Goal: Browse casually

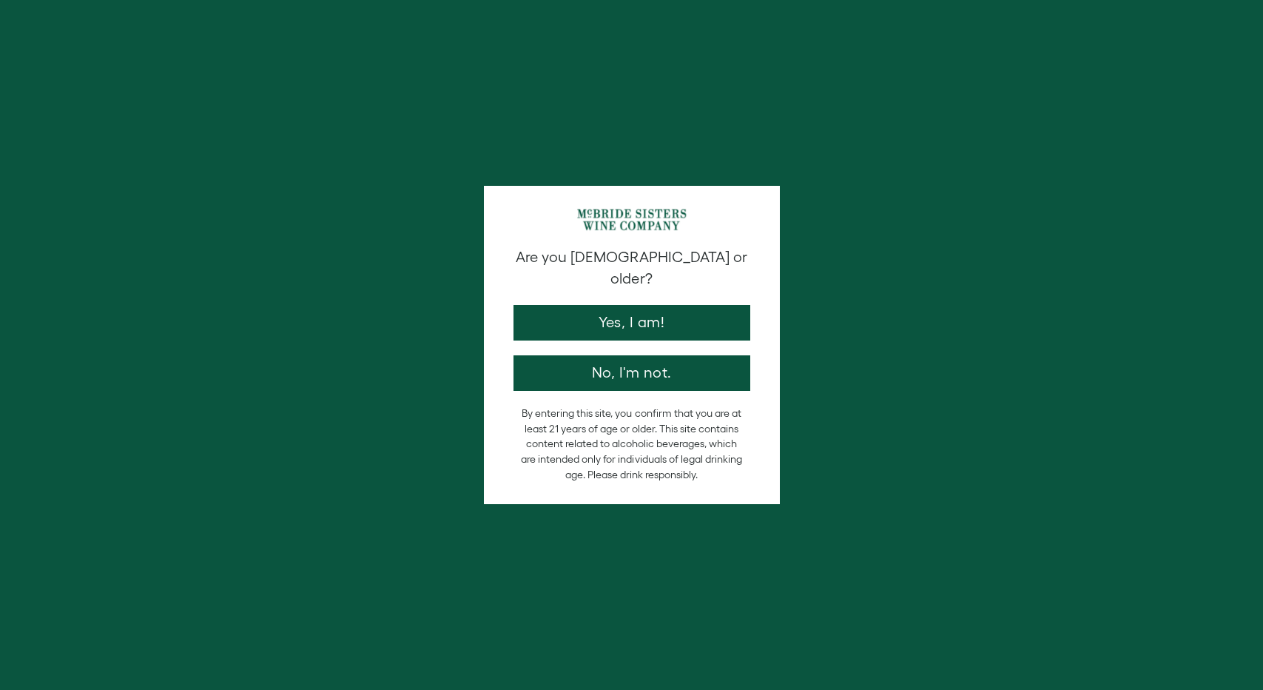
click at [636, 308] on button "Yes, I am!" at bounding box center [632, 323] width 237 height 36
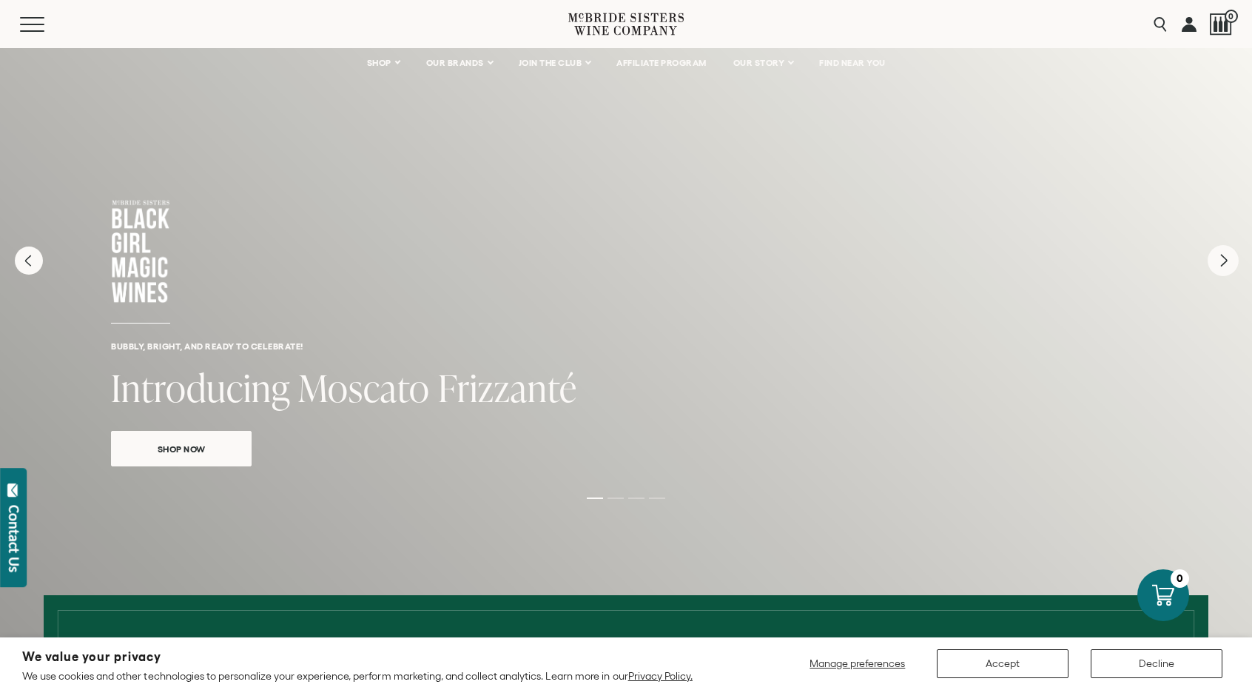
click at [1228, 269] on icon "Next" at bounding box center [1223, 260] width 31 height 31
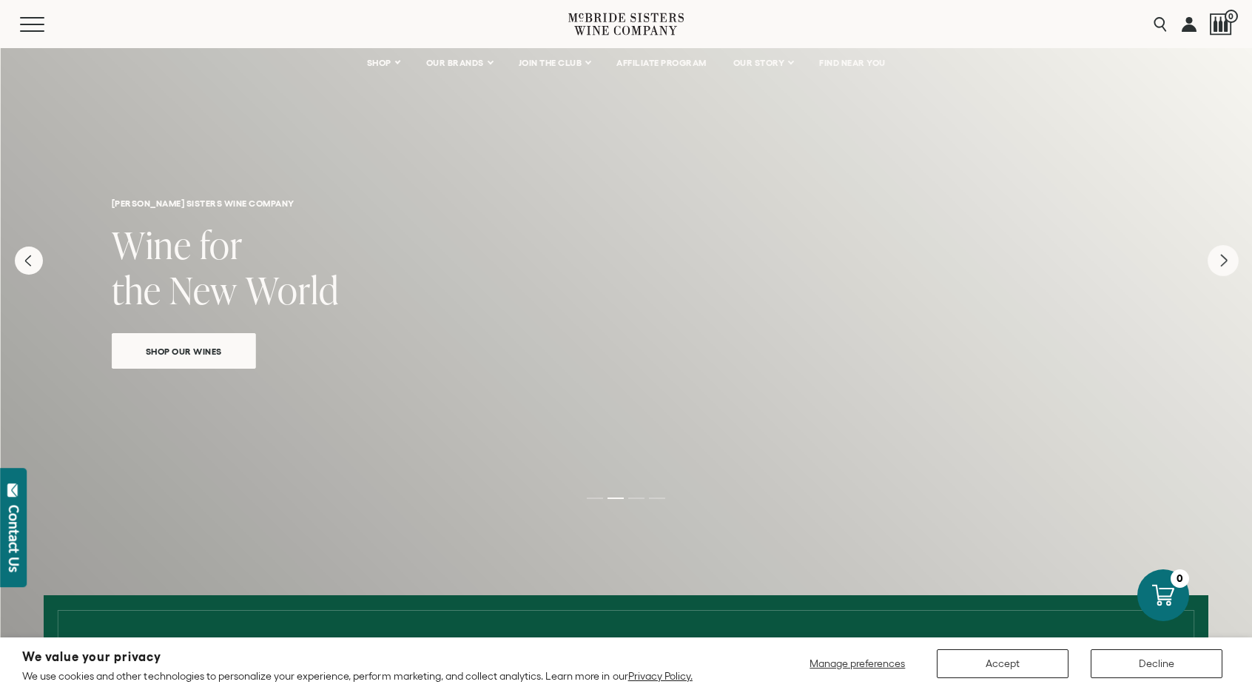
click at [1228, 269] on icon "Next" at bounding box center [1223, 260] width 31 height 31
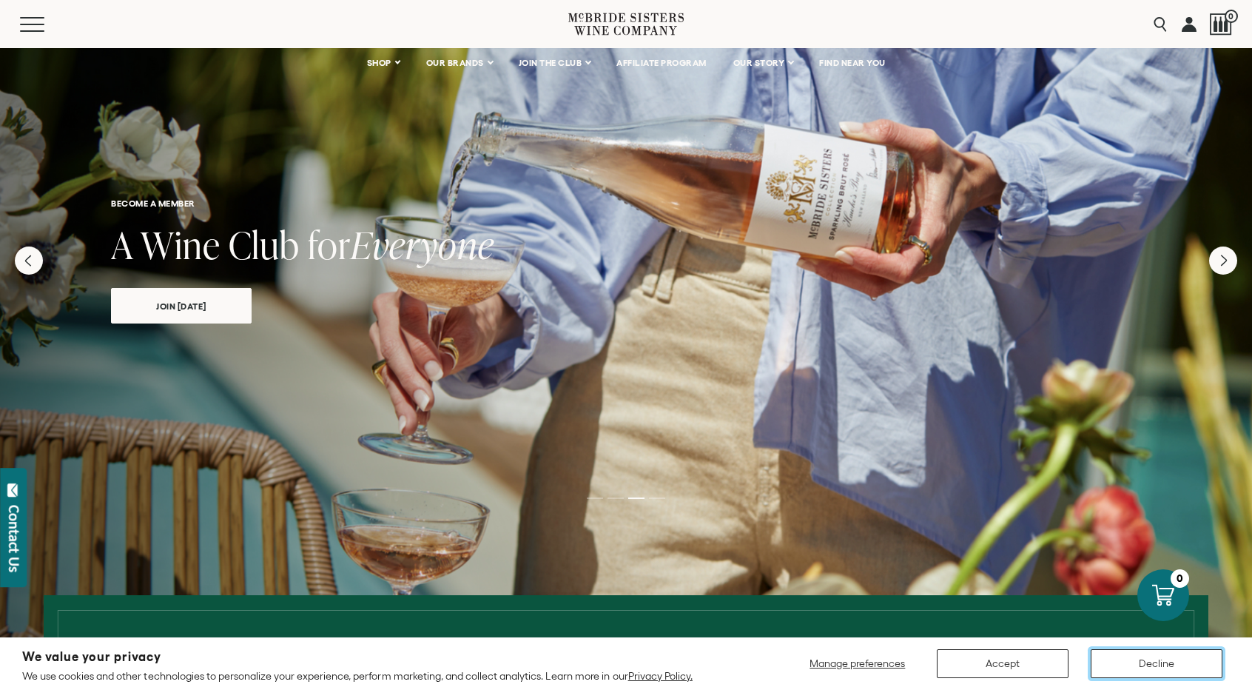
click at [1173, 668] on button "Decline" at bounding box center [1157, 663] width 132 height 29
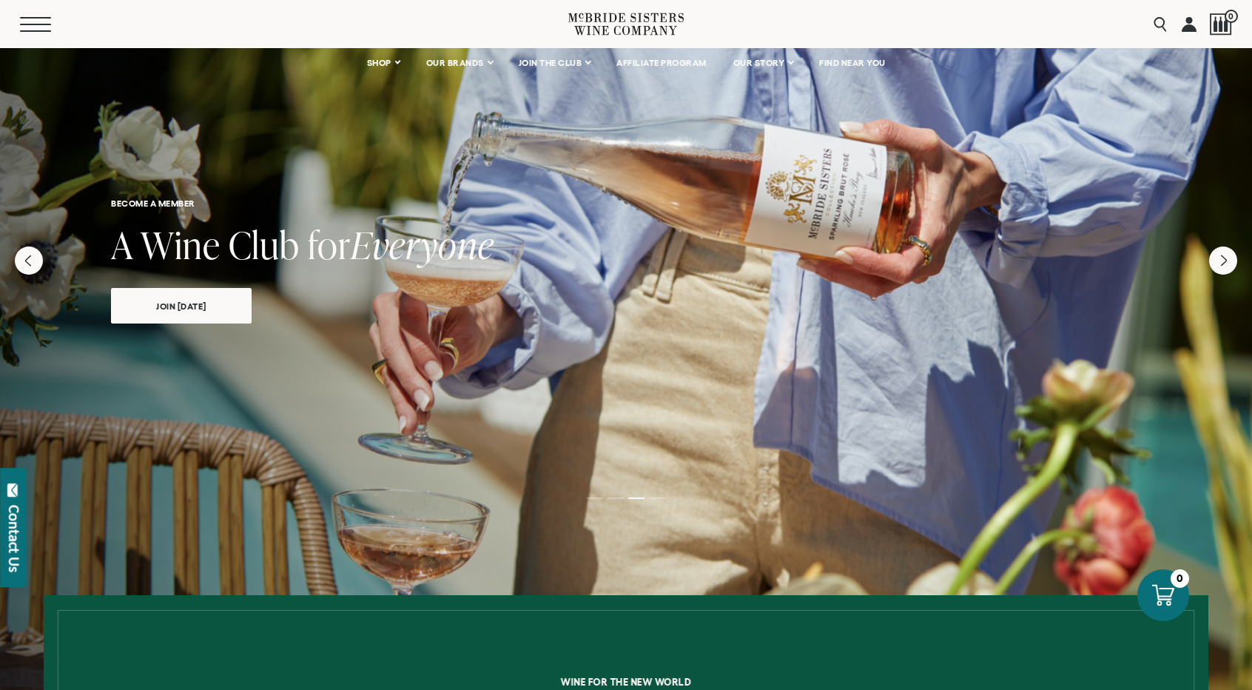
click at [27, 27] on button "Menu" at bounding box center [46, 24] width 53 height 15
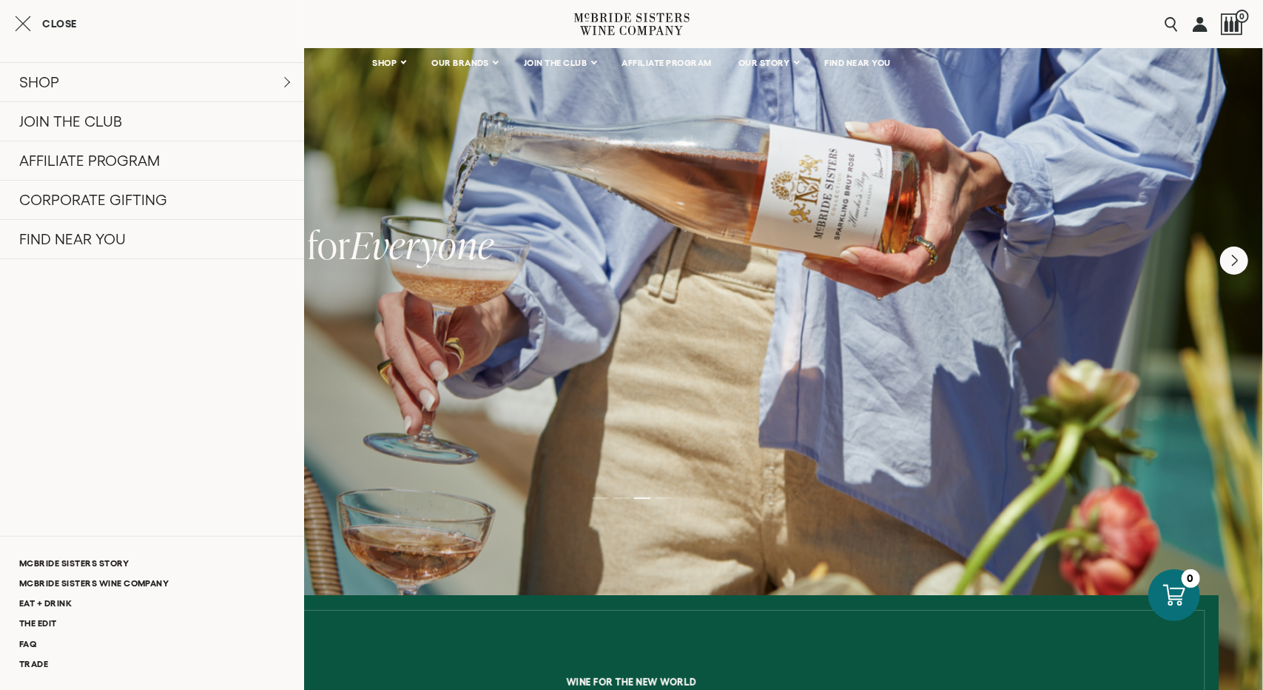
click at [30, 21] on button "Close" at bounding box center [46, 24] width 62 height 18
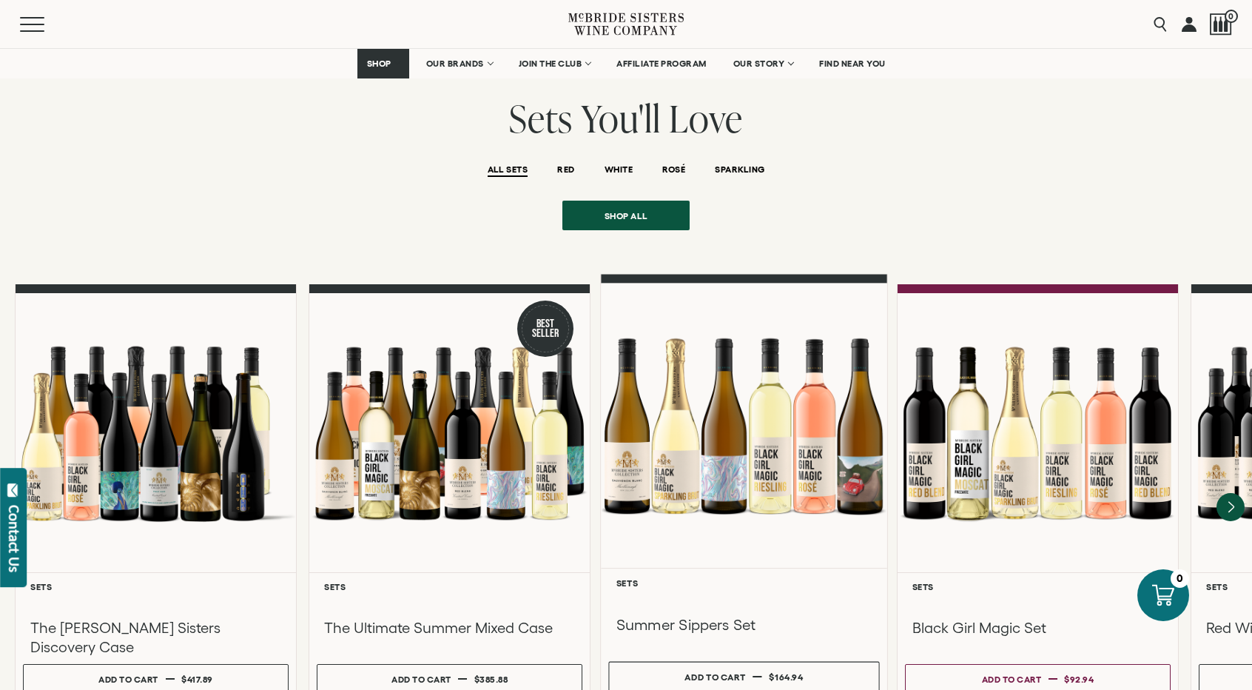
scroll to position [1110, 0]
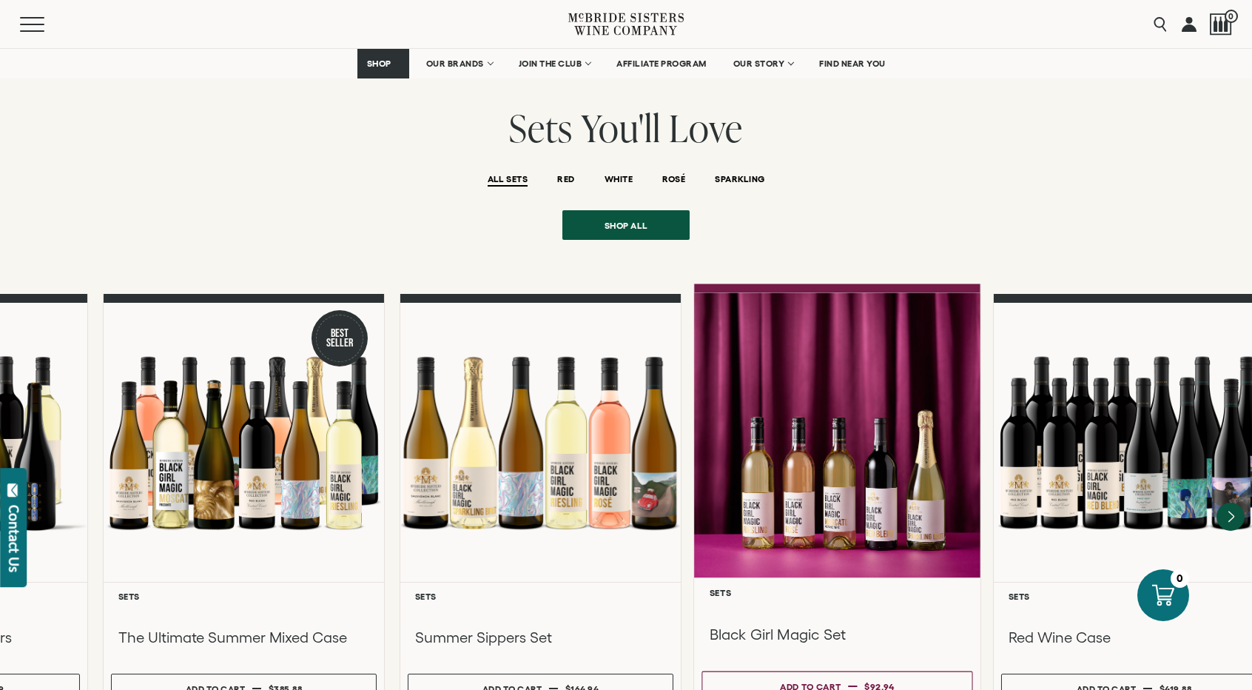
click at [704, 457] on div at bounding box center [837, 435] width 286 height 285
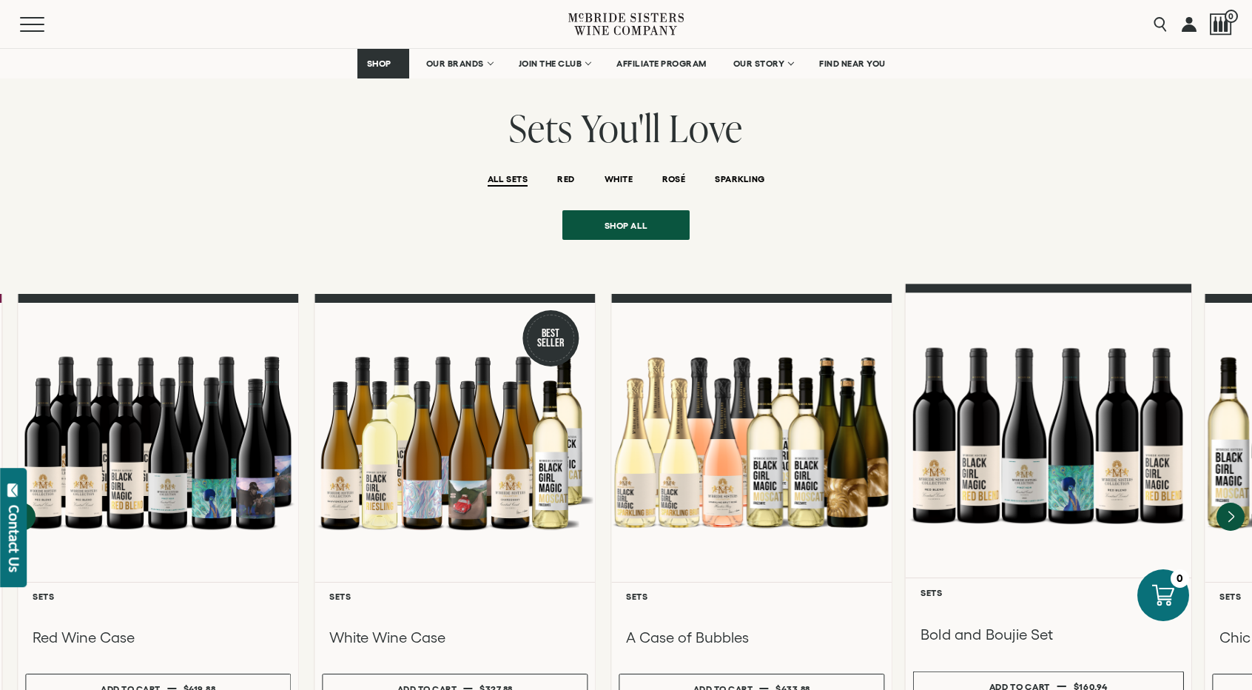
click at [906, 424] on div at bounding box center [1049, 435] width 286 height 285
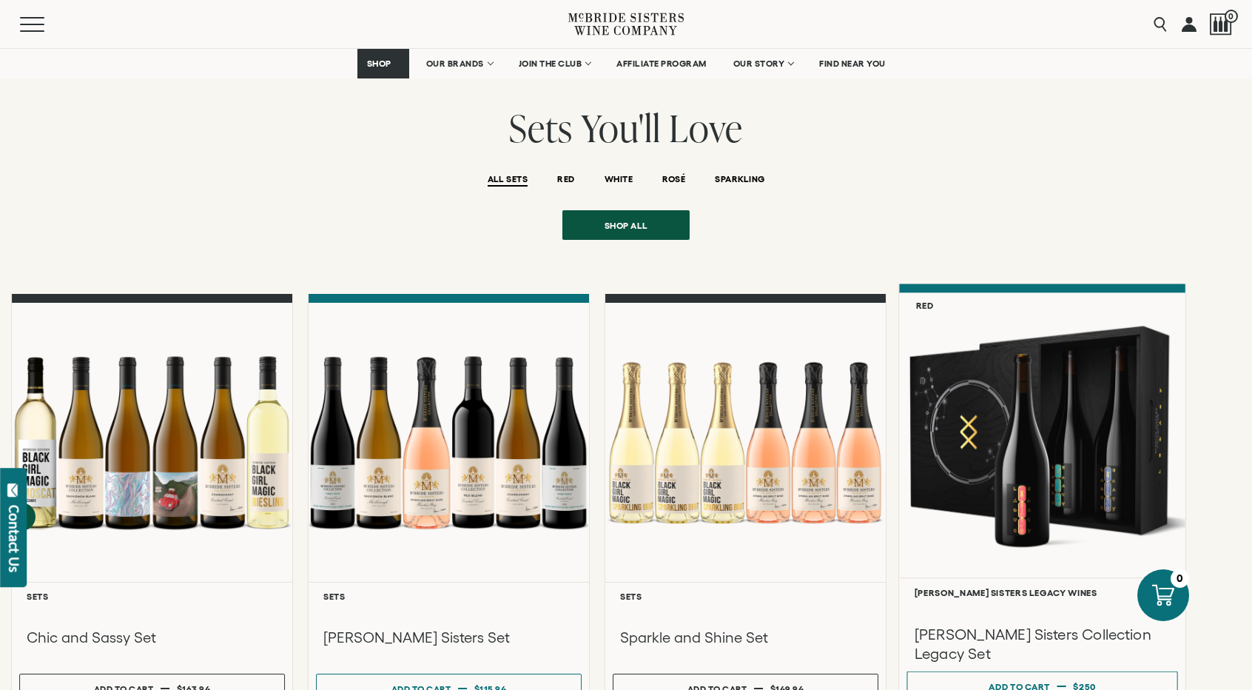
click at [921, 410] on div at bounding box center [1042, 435] width 286 height 285
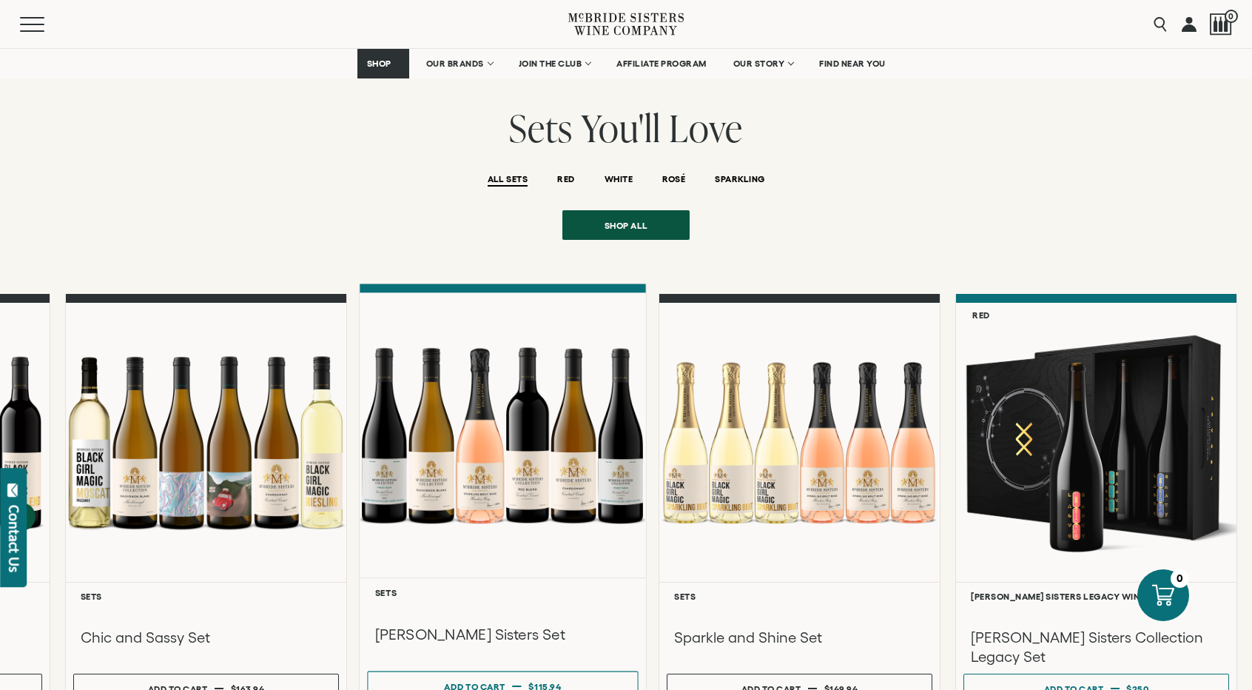
click at [646, 399] on div at bounding box center [503, 435] width 286 height 285
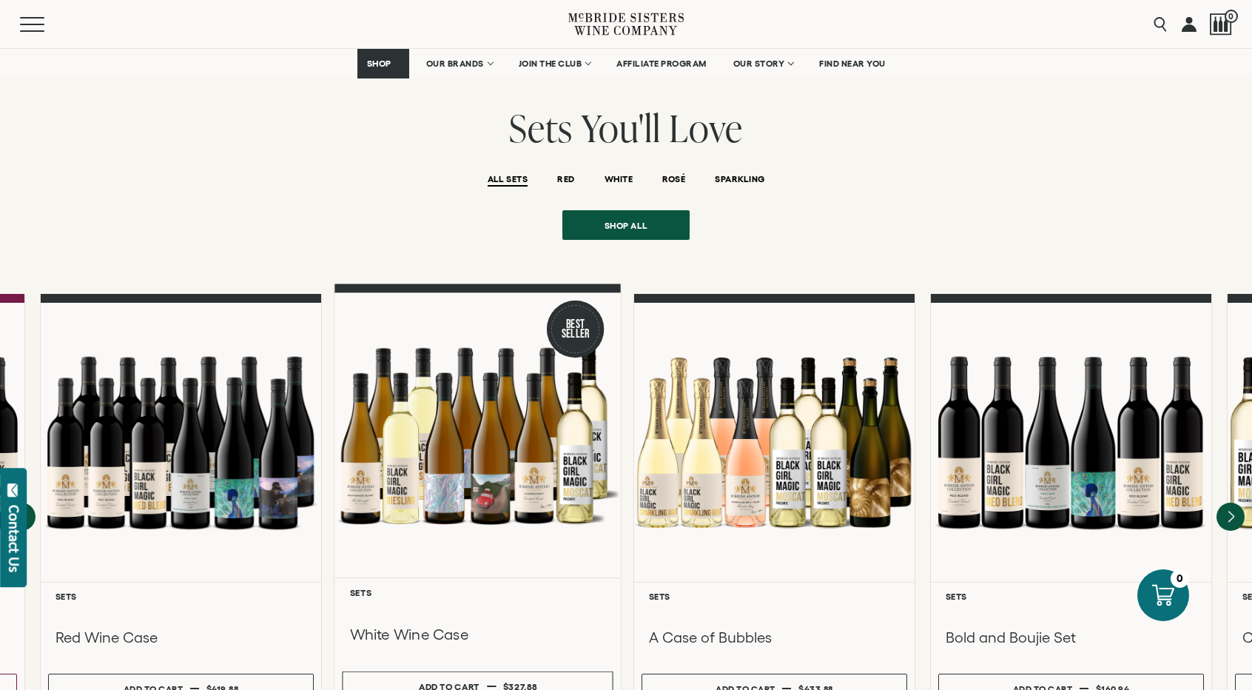
click at [621, 393] on div at bounding box center [477, 435] width 286 height 285
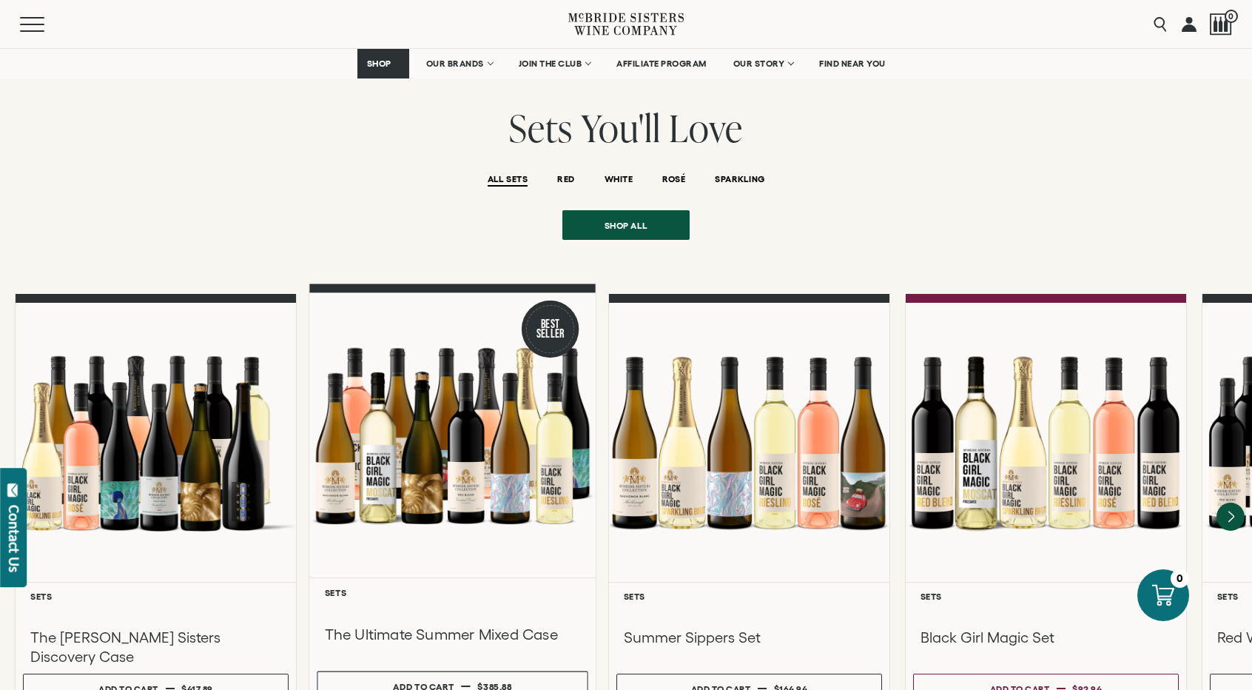
click at [584, 394] on div at bounding box center [452, 435] width 286 height 285
click at [485, 400] on div at bounding box center [452, 435] width 286 height 285
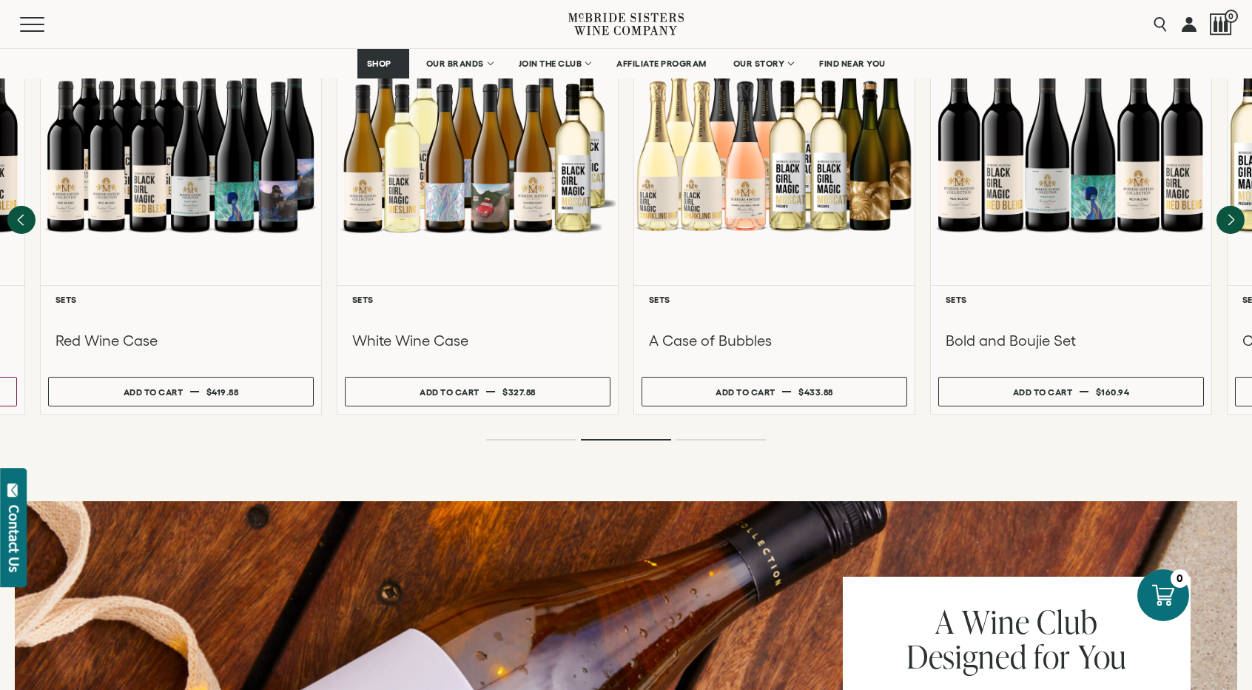
scroll to position [1406, 0]
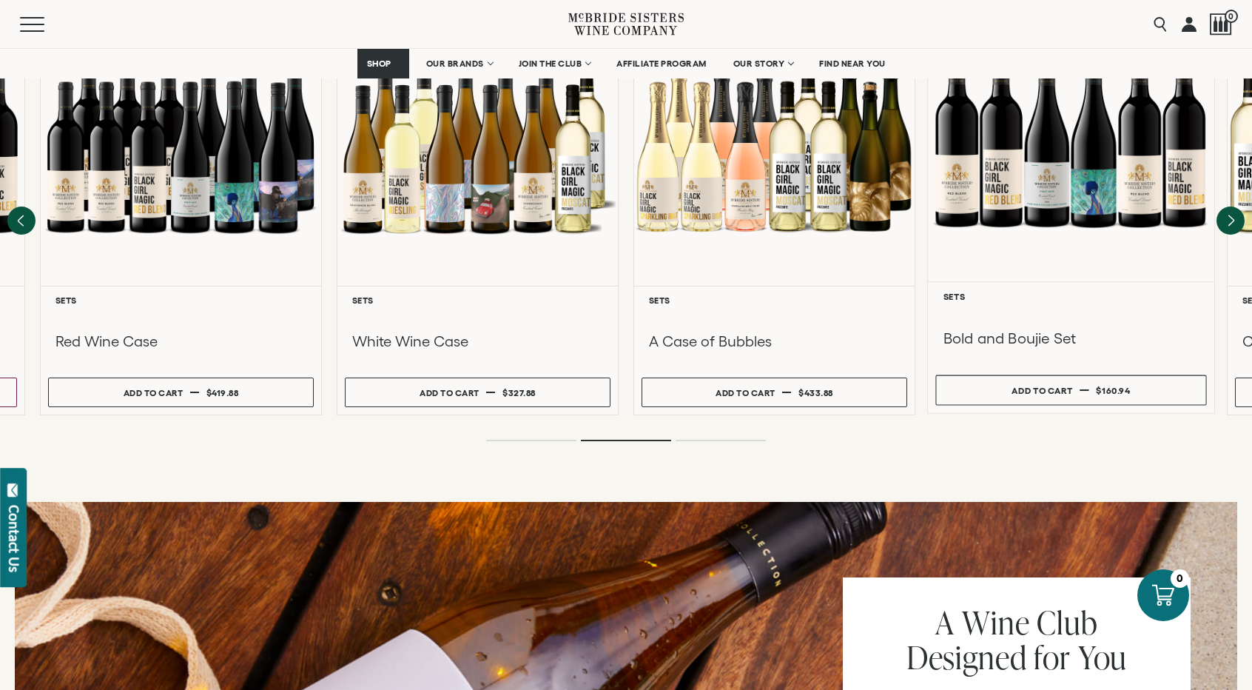
click at [1036, 305] on div at bounding box center [1071, 313] width 256 height 17
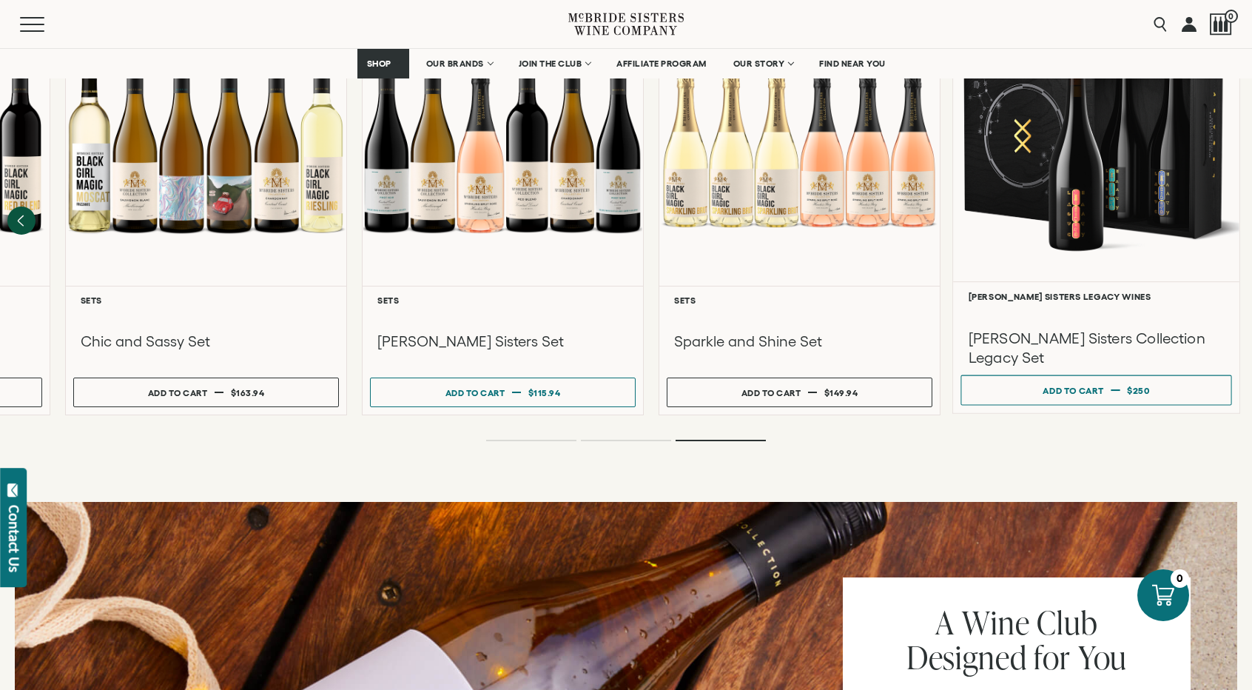
click at [1008, 305] on div at bounding box center [1097, 313] width 256 height 17
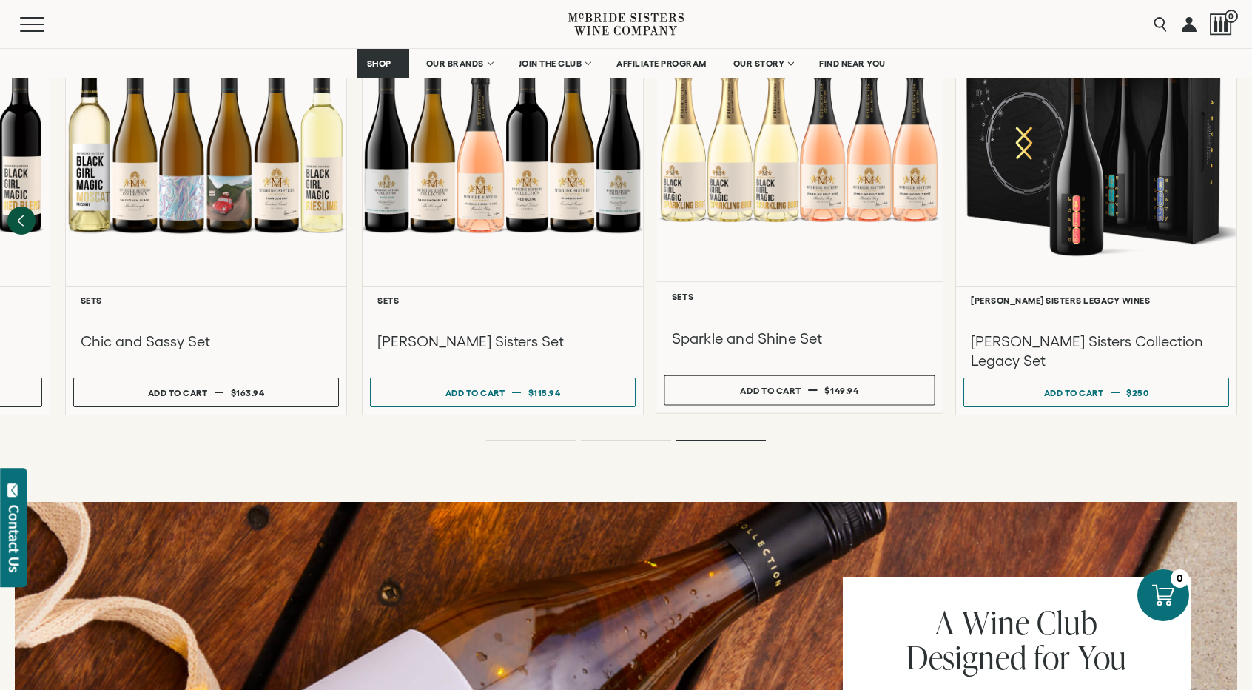
click at [943, 281] on div "**********" at bounding box center [799, 347] width 286 height 132
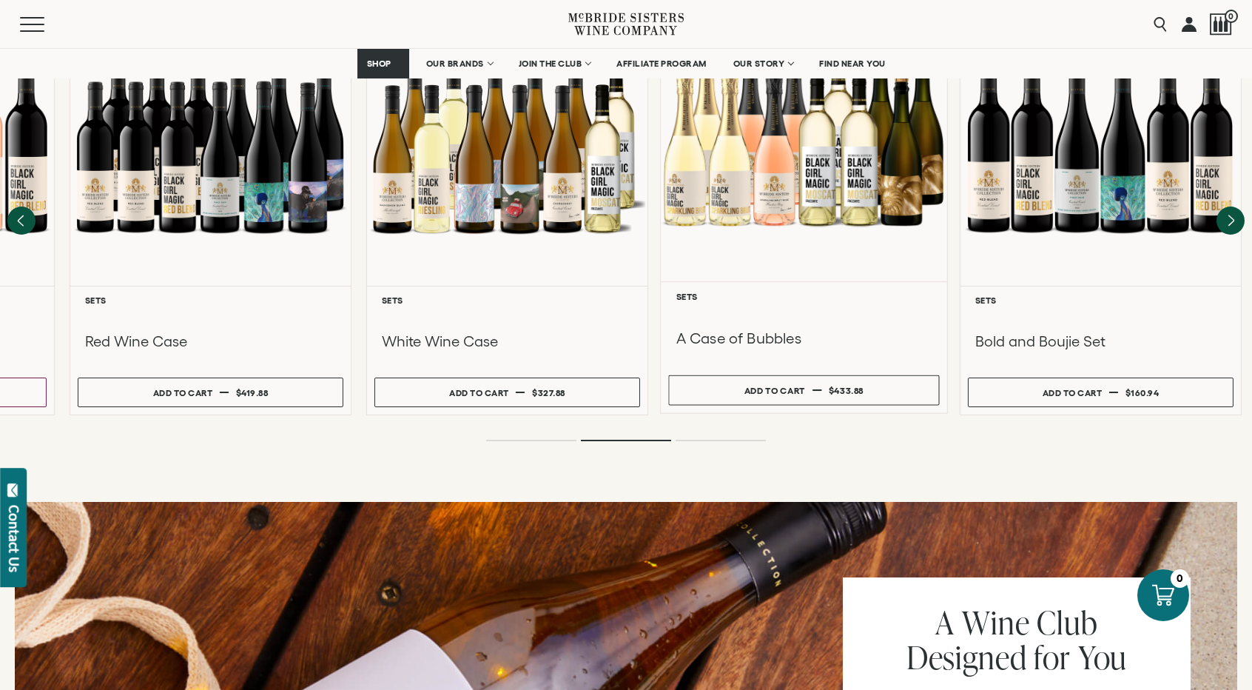
click at [919, 281] on div "**********" at bounding box center [804, 347] width 286 height 132
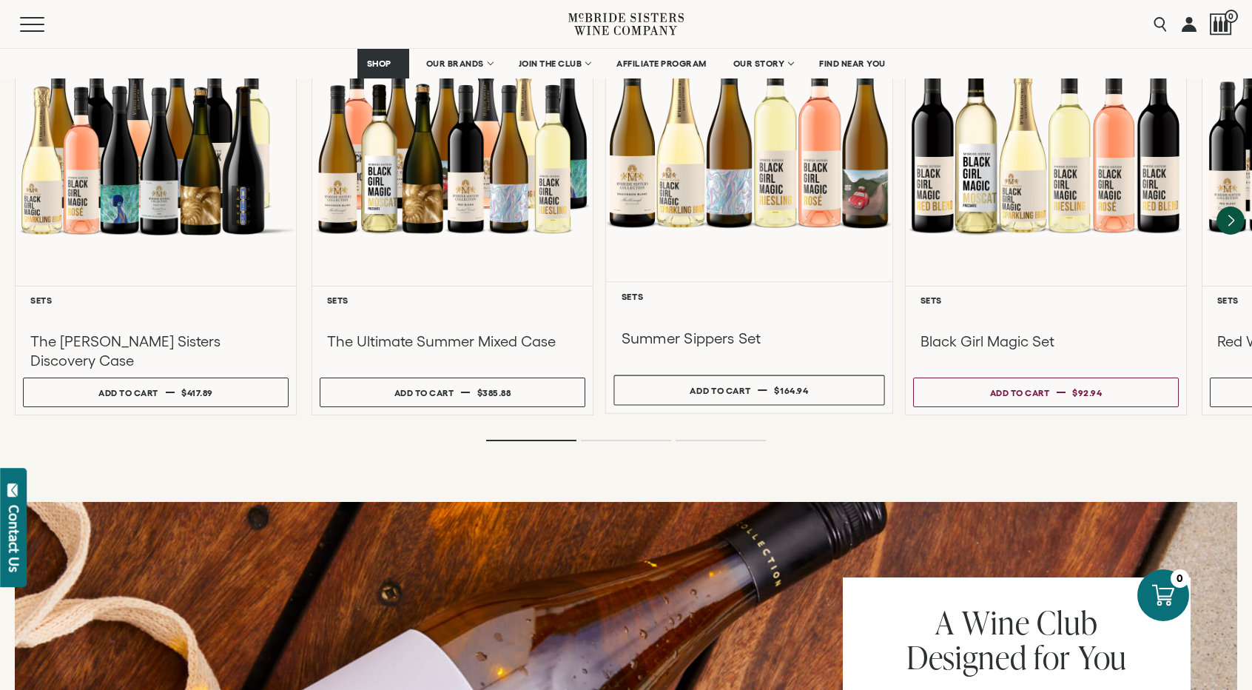
click at [887, 281] on div "**********" at bounding box center [749, 347] width 286 height 132
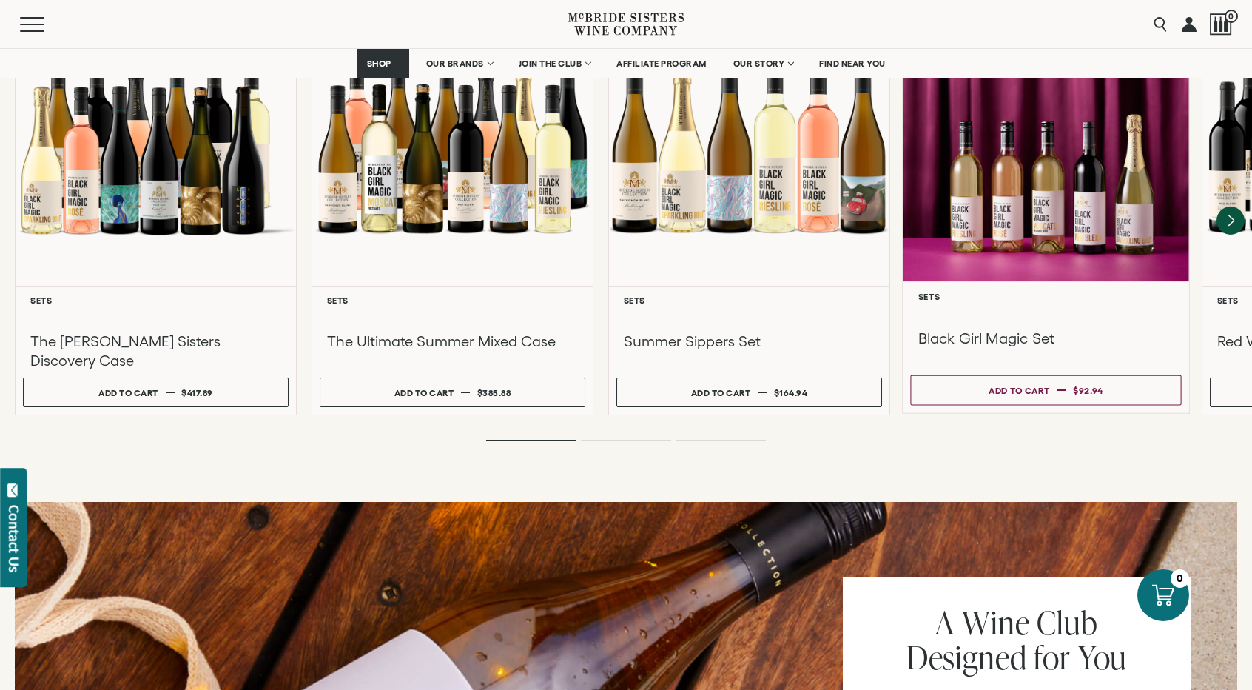
click at [903, 258] on div at bounding box center [1046, 139] width 286 height 285
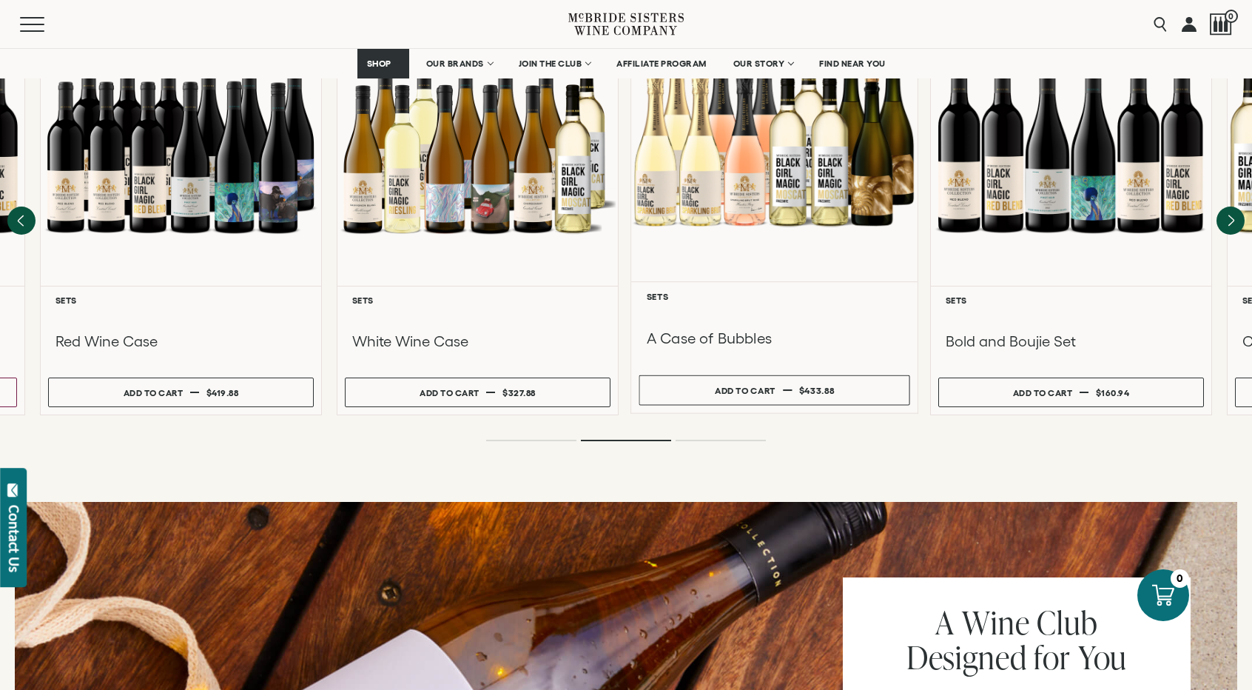
click at [854, 266] on link "**********" at bounding box center [774, 199] width 288 height 425
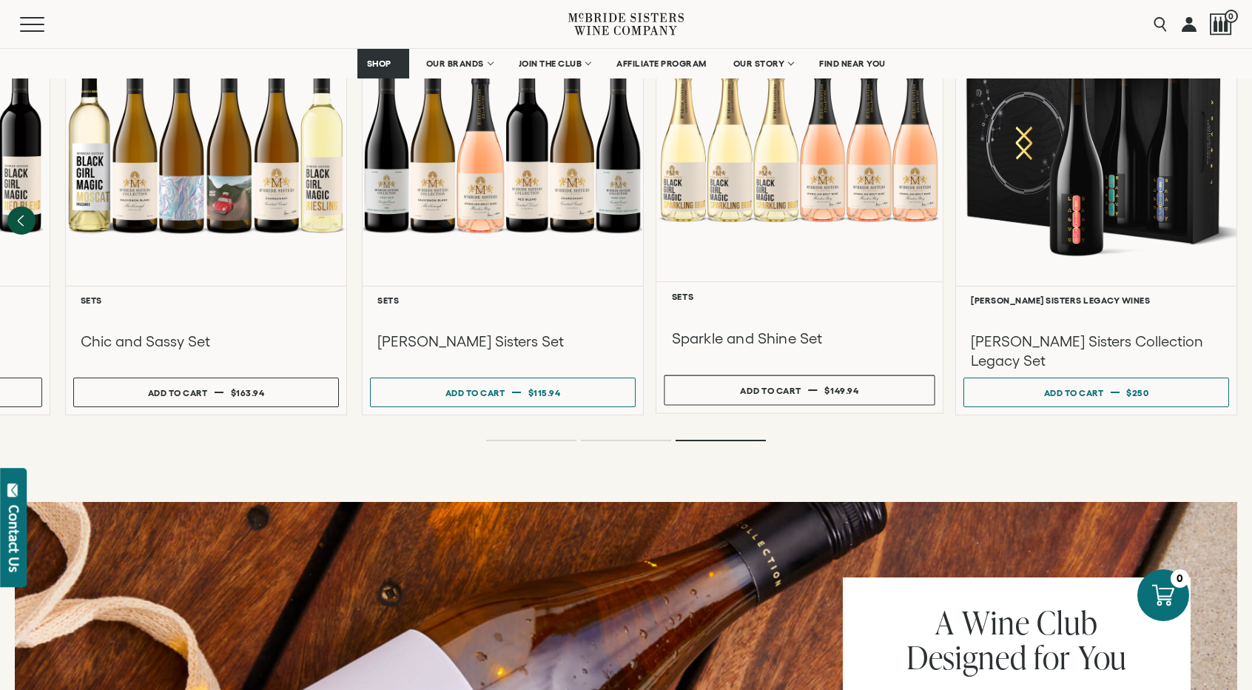
click at [730, 229] on div at bounding box center [799, 139] width 286 height 285
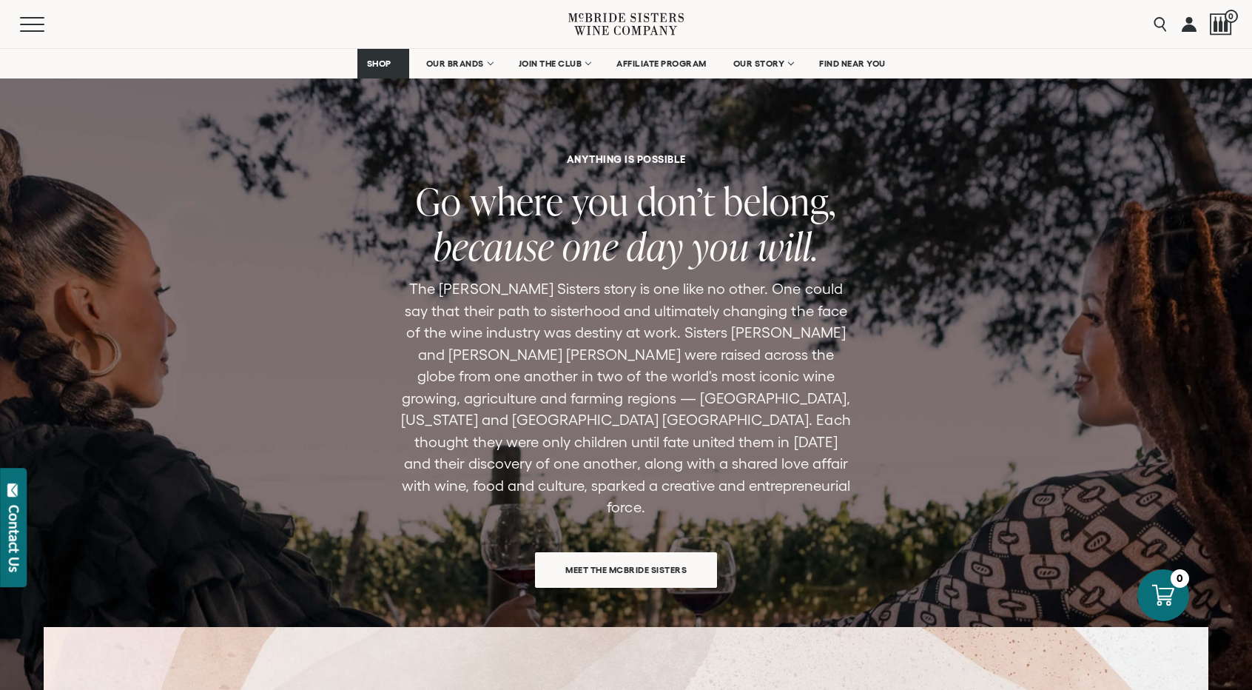
scroll to position [4366, 0]
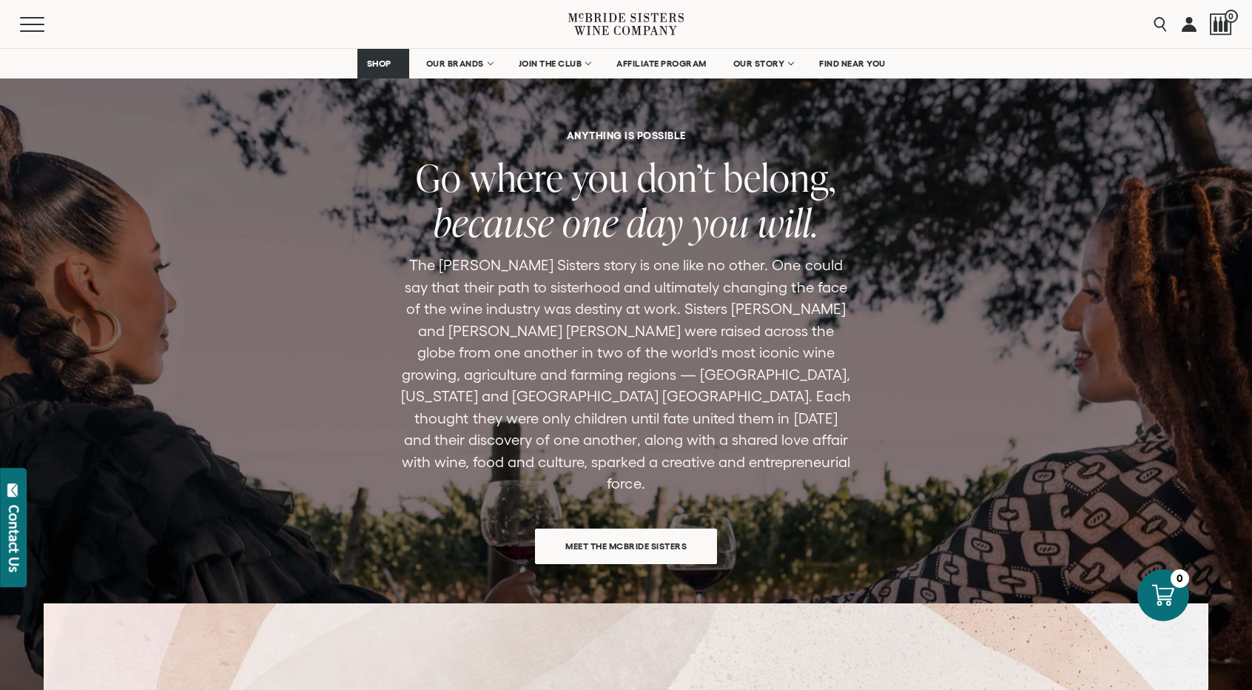
click at [1097, 304] on div "ANYTHING IS POSSIBLE Go where you don’t belong, because one day you will. The […" at bounding box center [626, 496] width 1252 height 732
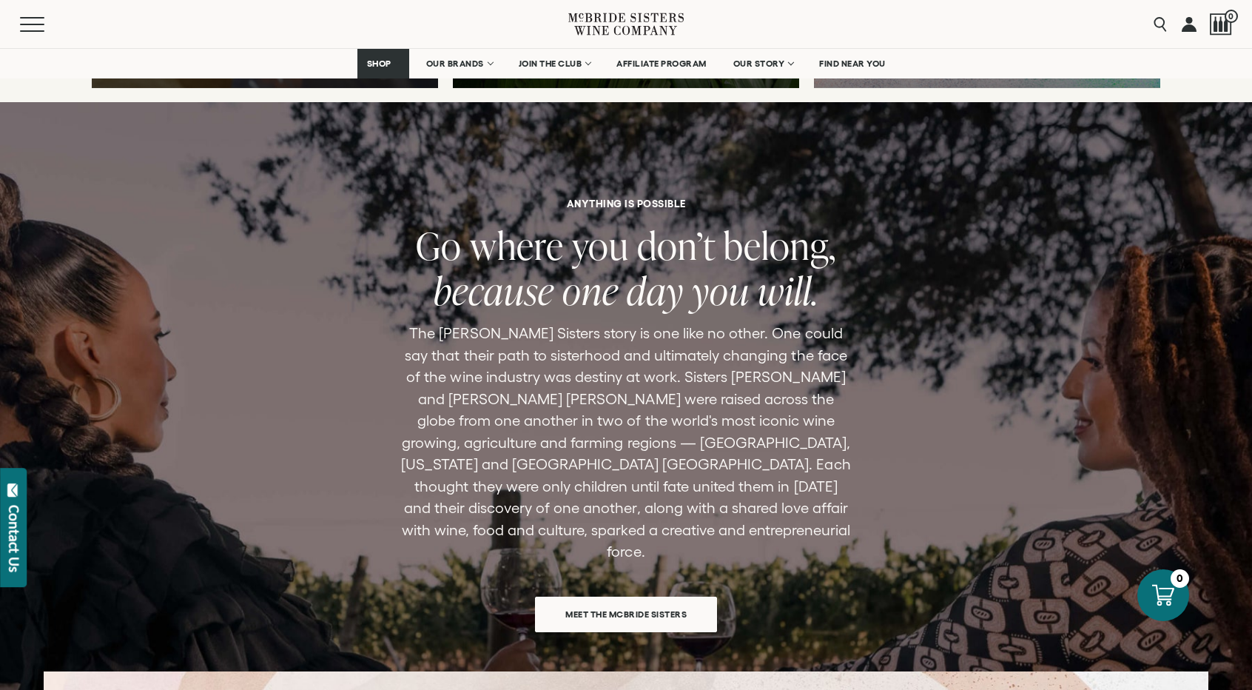
scroll to position [4292, 0]
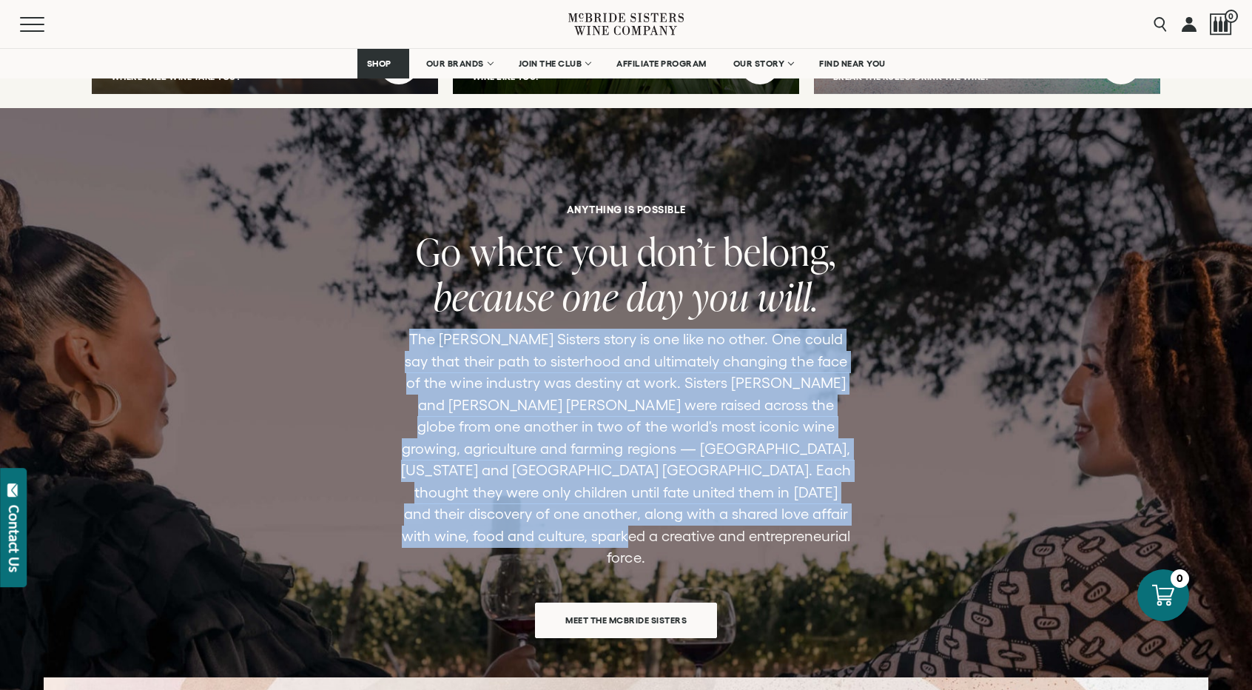
drag, startPoint x: 414, startPoint y: 313, endPoint x: 847, endPoint y: 507, distance: 475.0
click at [847, 507] on p "The [PERSON_NAME] Sisters story is one like no other. One could say that their …" at bounding box center [626, 449] width 453 height 240
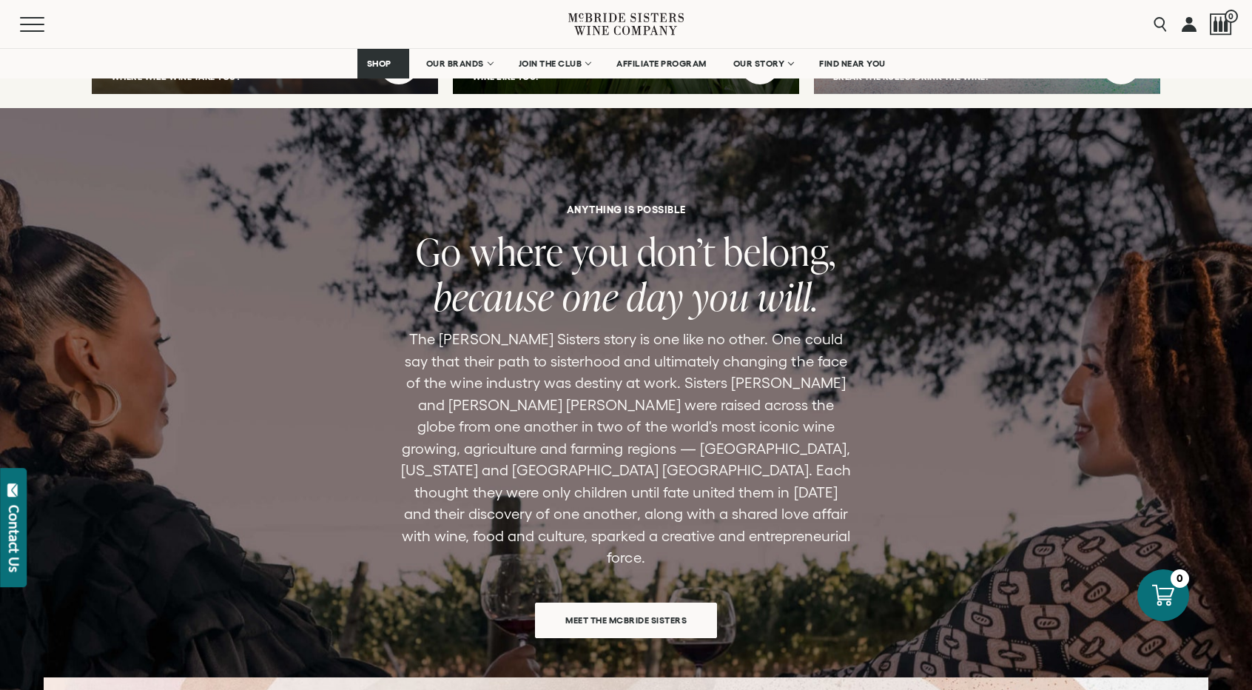
click at [1112, 304] on div "ANYTHING IS POSSIBLE Go where you don’t belong, because one day you will. The […" at bounding box center [626, 570] width 1252 height 732
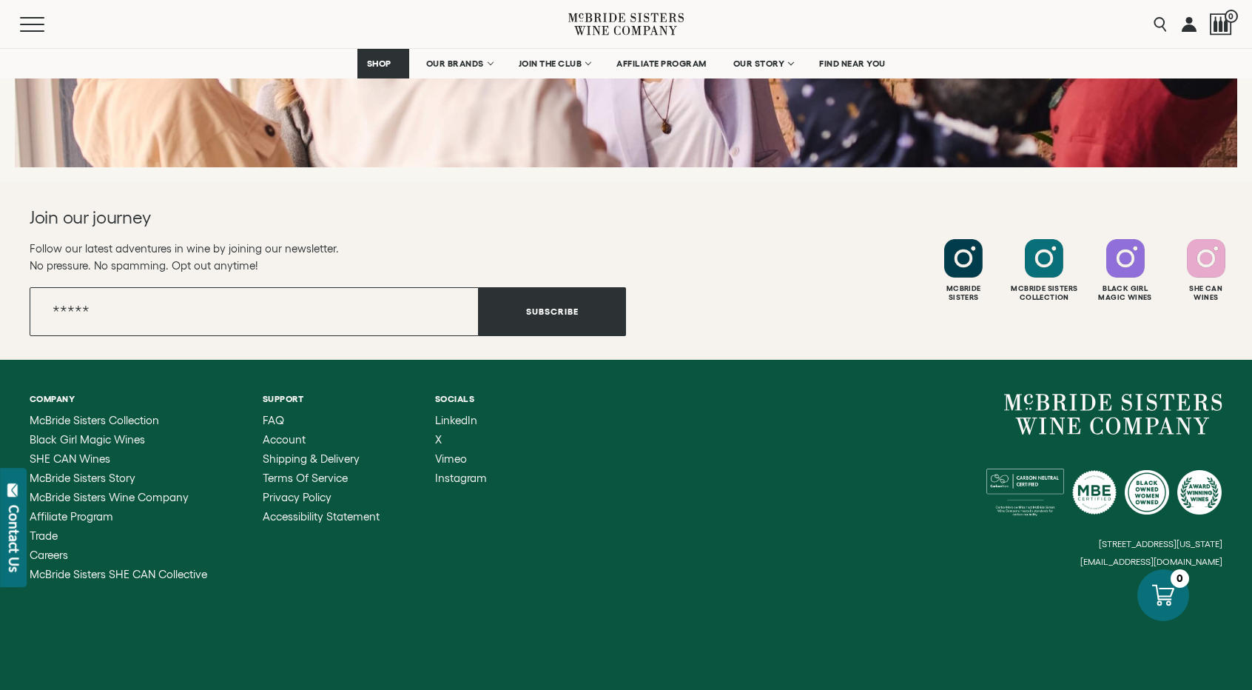
scroll to position [5877, 0]
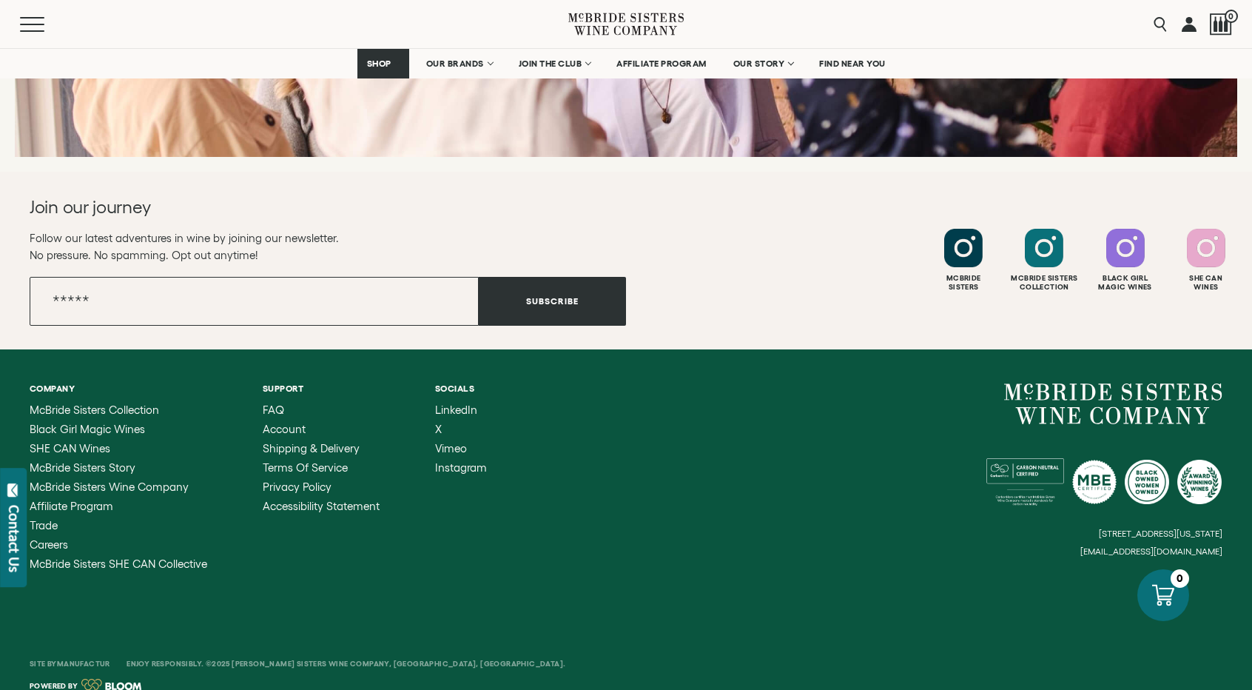
click at [121, 679] on link at bounding box center [111, 686] width 61 height 15
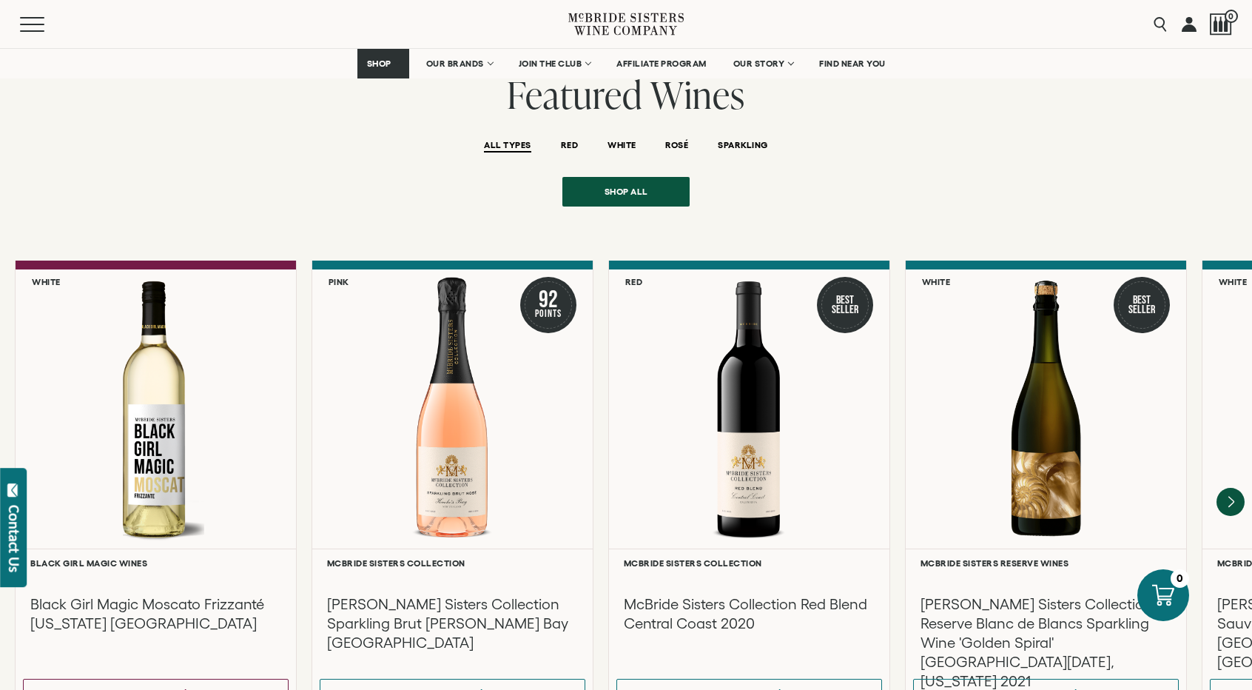
scroll to position [0, 0]
